Goal: Task Accomplishment & Management: Manage account settings

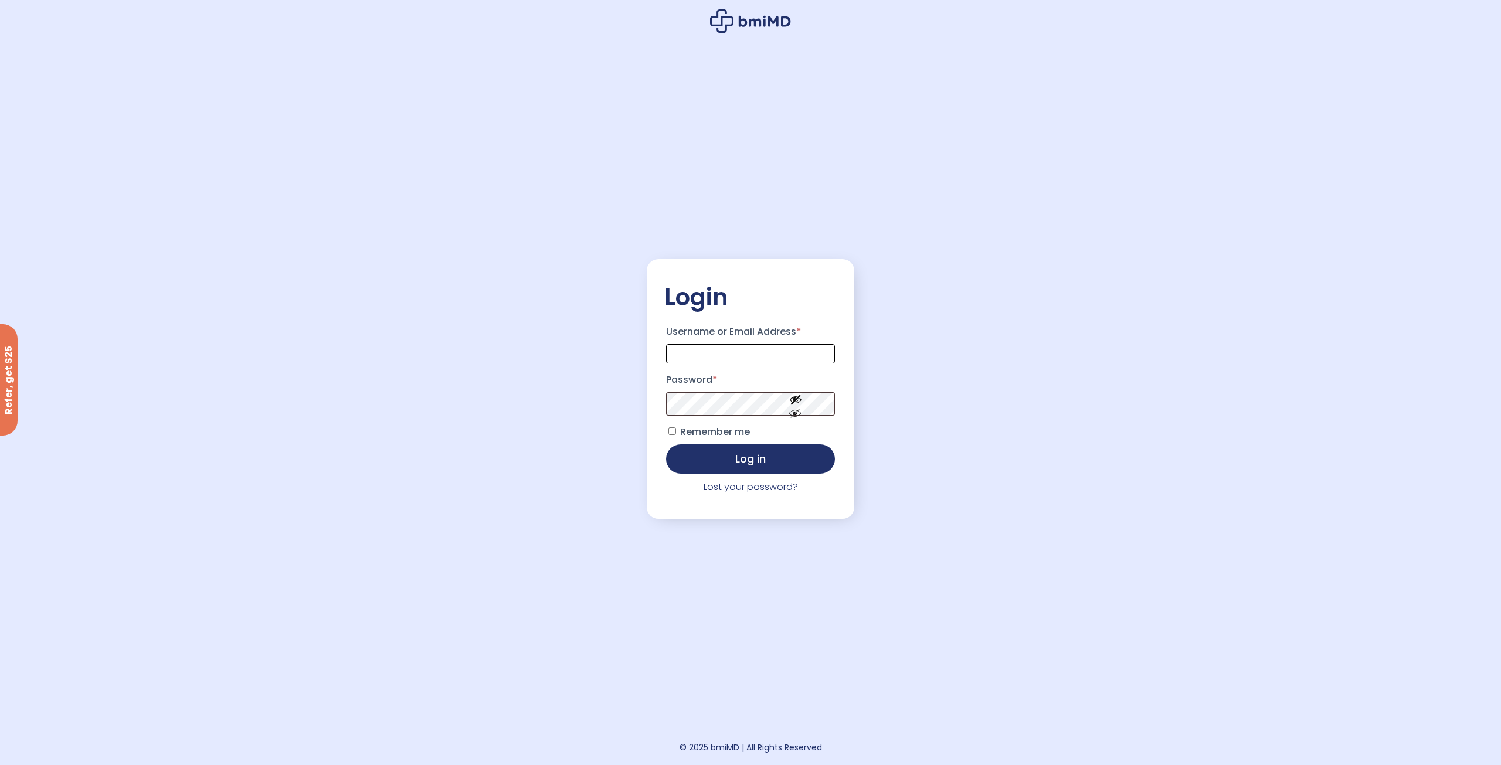
click at [696, 349] on input "Username or Email Address *" at bounding box center [750, 353] width 169 height 19
type input "**********"
click at [728, 433] on span "Remember me" at bounding box center [715, 431] width 70 height 13
click at [742, 488] on link "Lost your password?" at bounding box center [750, 486] width 94 height 13
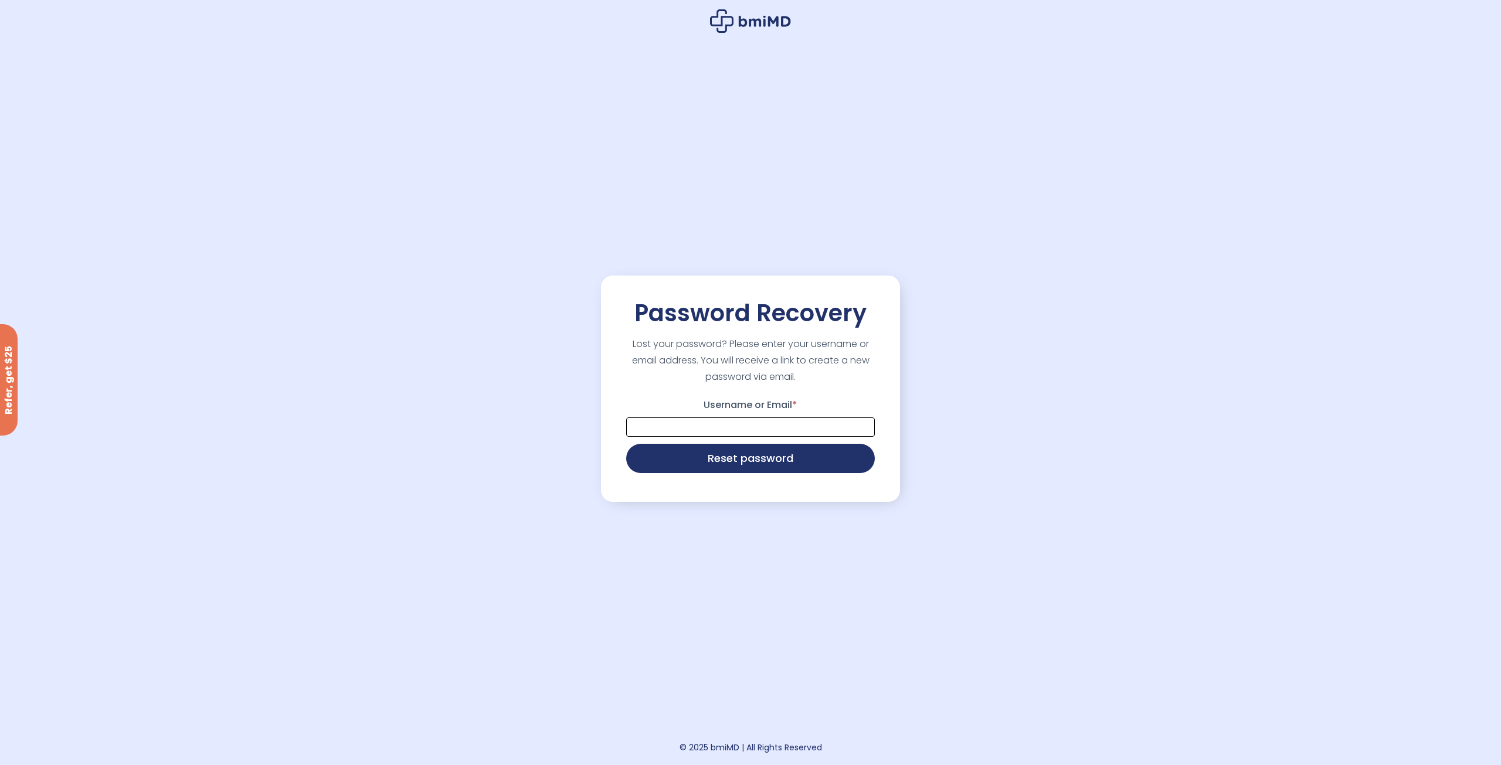
click at [717, 430] on input "Username or Email *" at bounding box center [750, 426] width 249 height 19
type input "**********"
drag, startPoint x: 719, startPoint y: 438, endPoint x: 732, endPoint y: 463, distance: 28.1
click at [732, 463] on button "Reset password" at bounding box center [750, 457] width 249 height 29
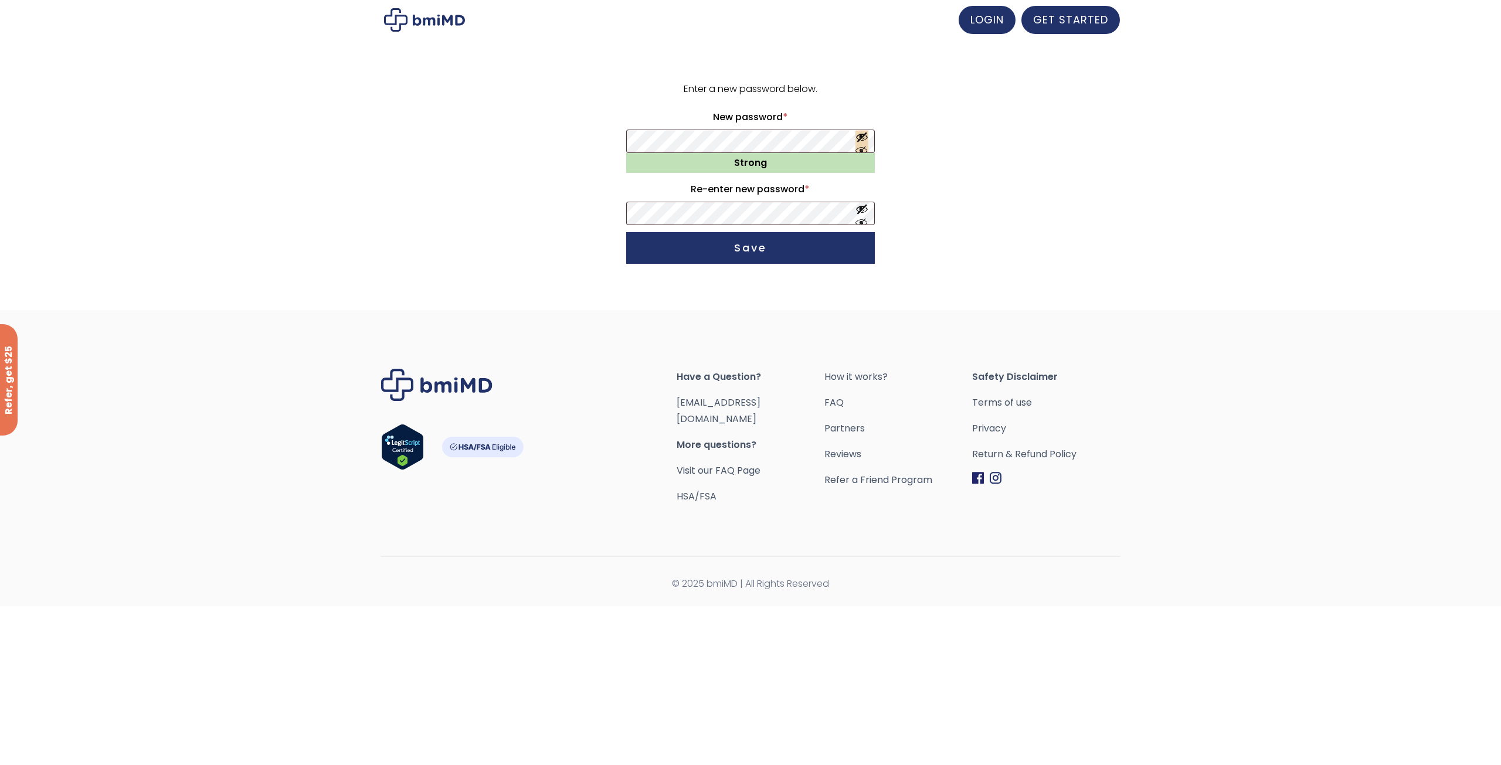
click at [862, 131] on button "Show password" at bounding box center [861, 142] width 13 height 22
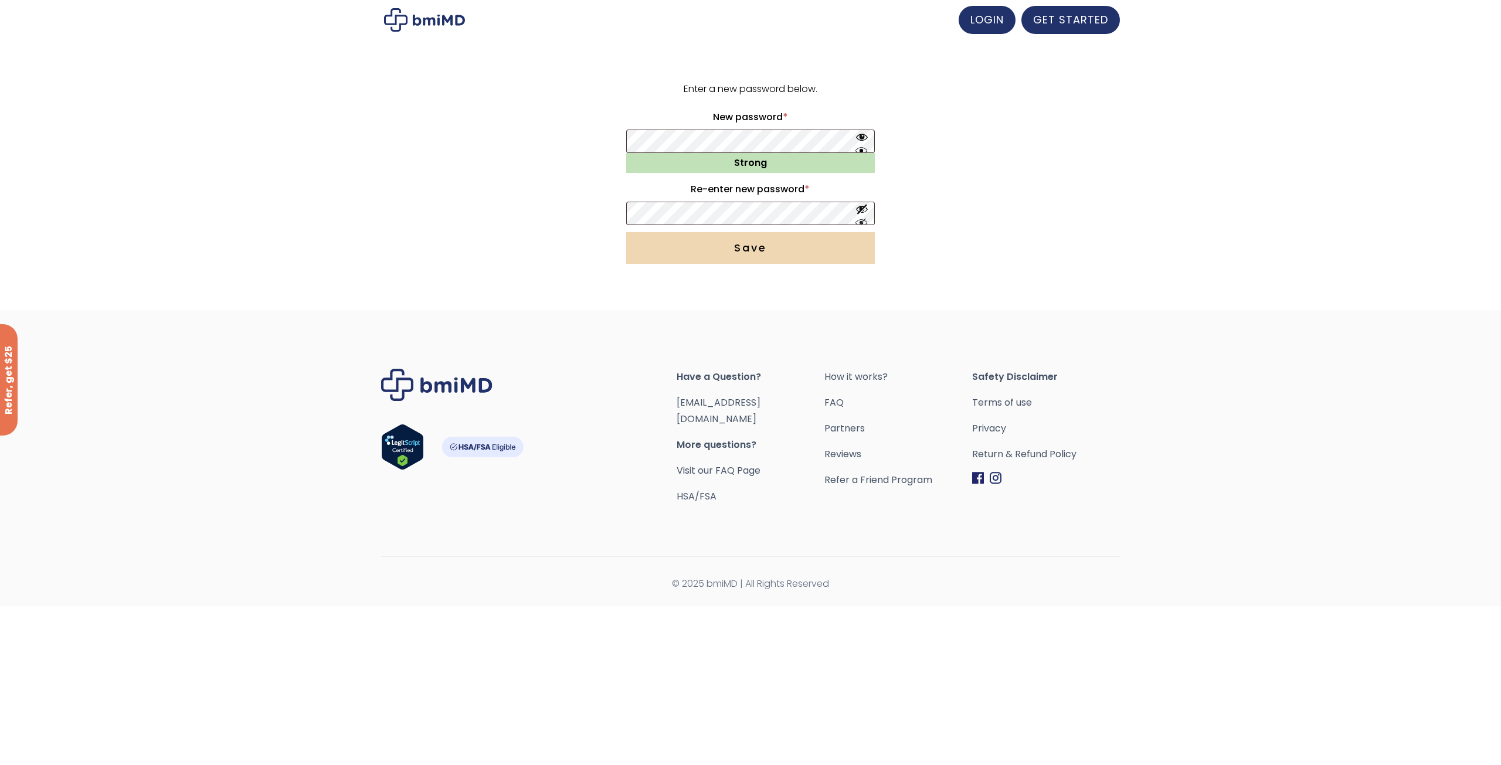
click at [683, 246] on button "Save" at bounding box center [750, 248] width 249 height 32
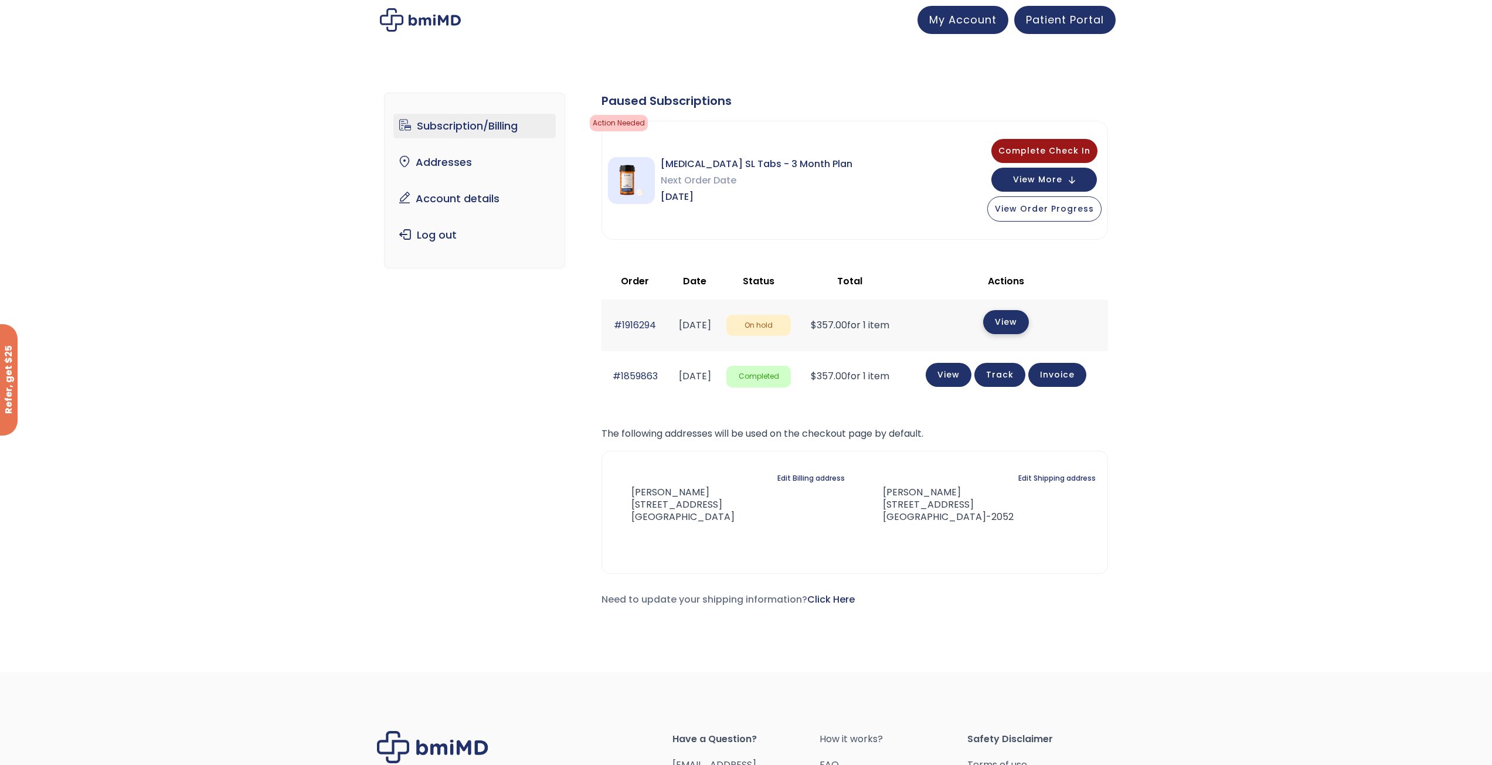
click at [1024, 320] on link "View" at bounding box center [1006, 322] width 46 height 24
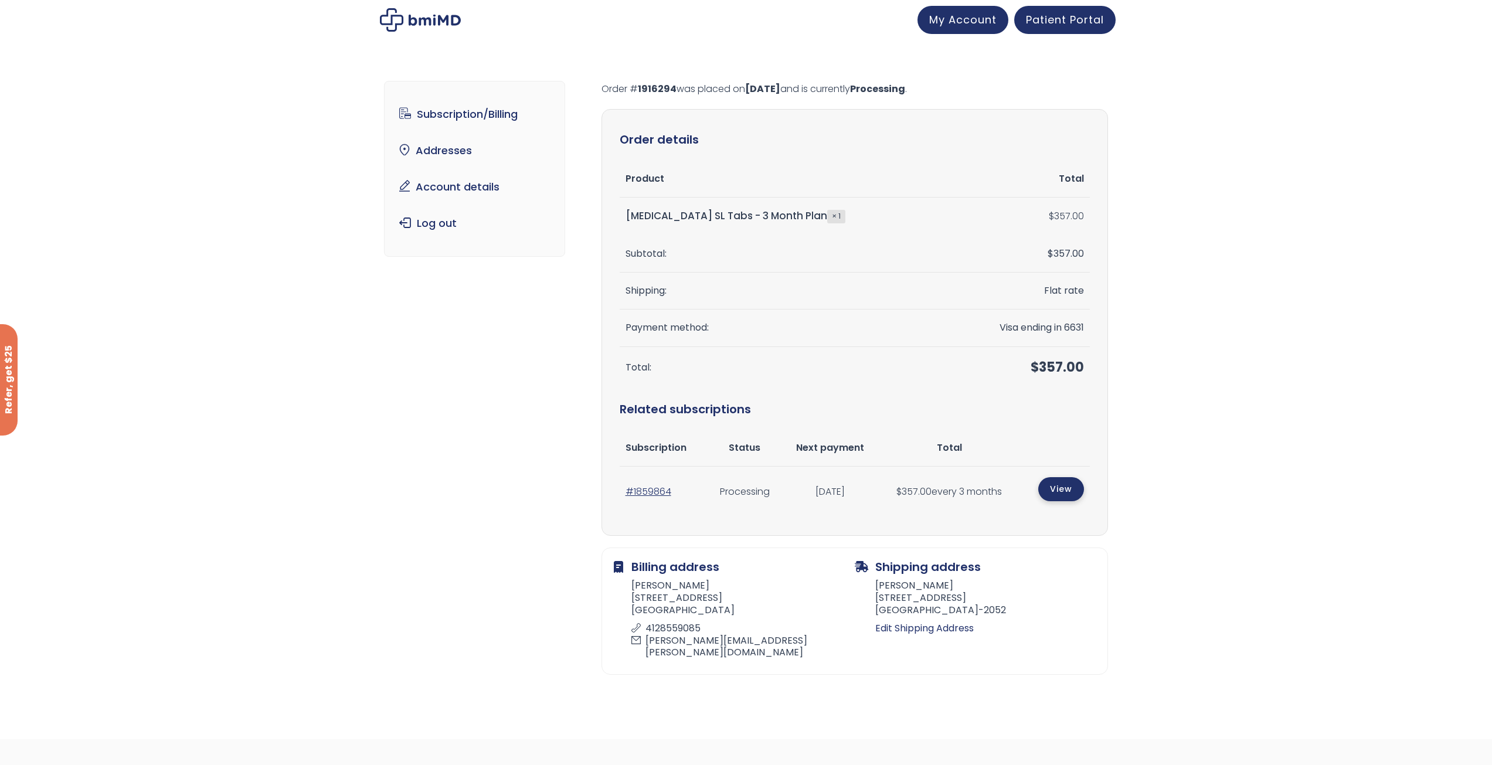
click at [1068, 491] on link "View" at bounding box center [1061, 489] width 46 height 24
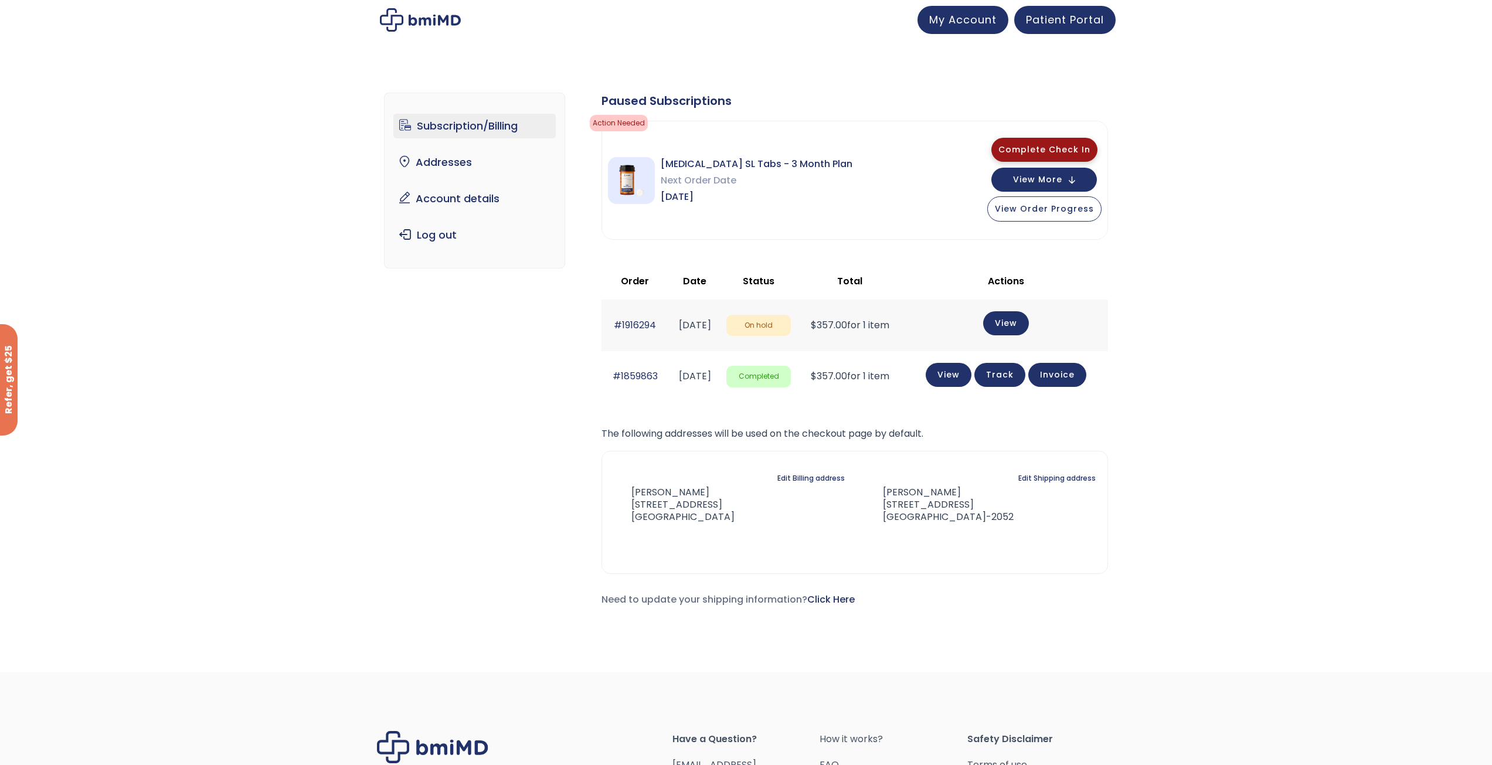
click at [1025, 140] on button "Complete Check In" at bounding box center [1044, 150] width 106 height 24
